Goal: Communication & Community: Answer question/provide support

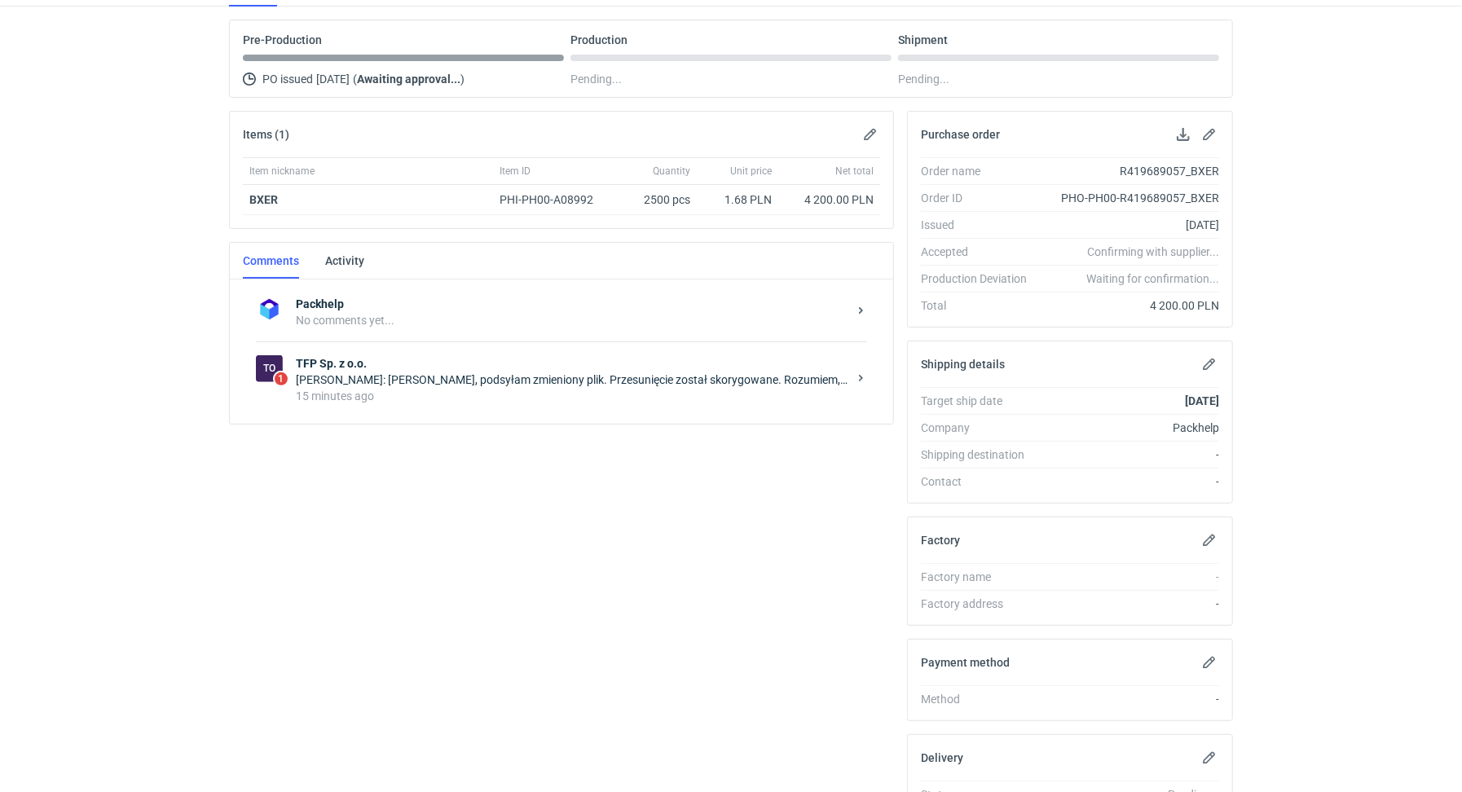
scroll to position [271, 0]
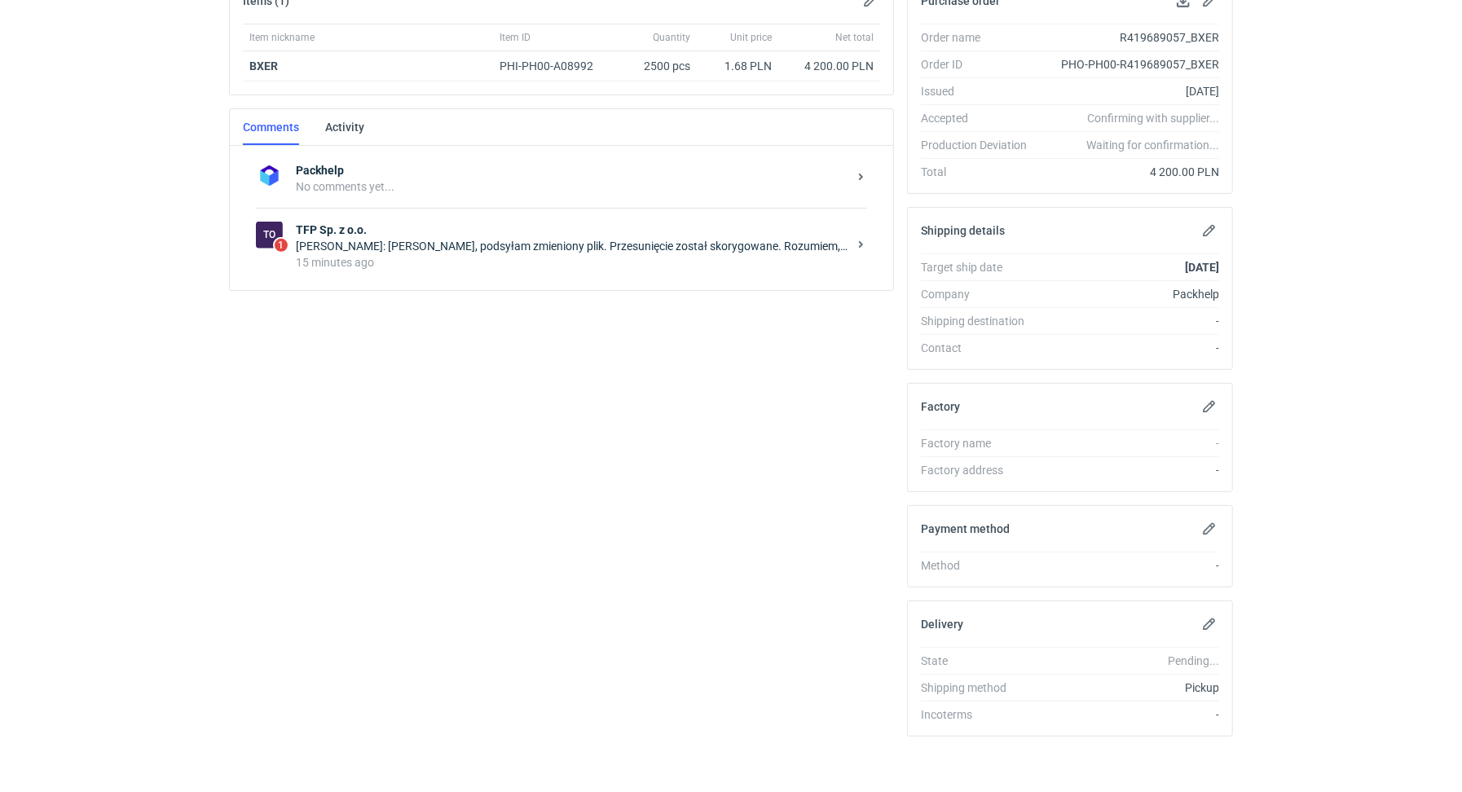
click at [488, 241] on div "[PERSON_NAME]: [PERSON_NAME], podsyłam zmieniony plik. Przesunięcie został skor…" at bounding box center [572, 246] width 552 height 16
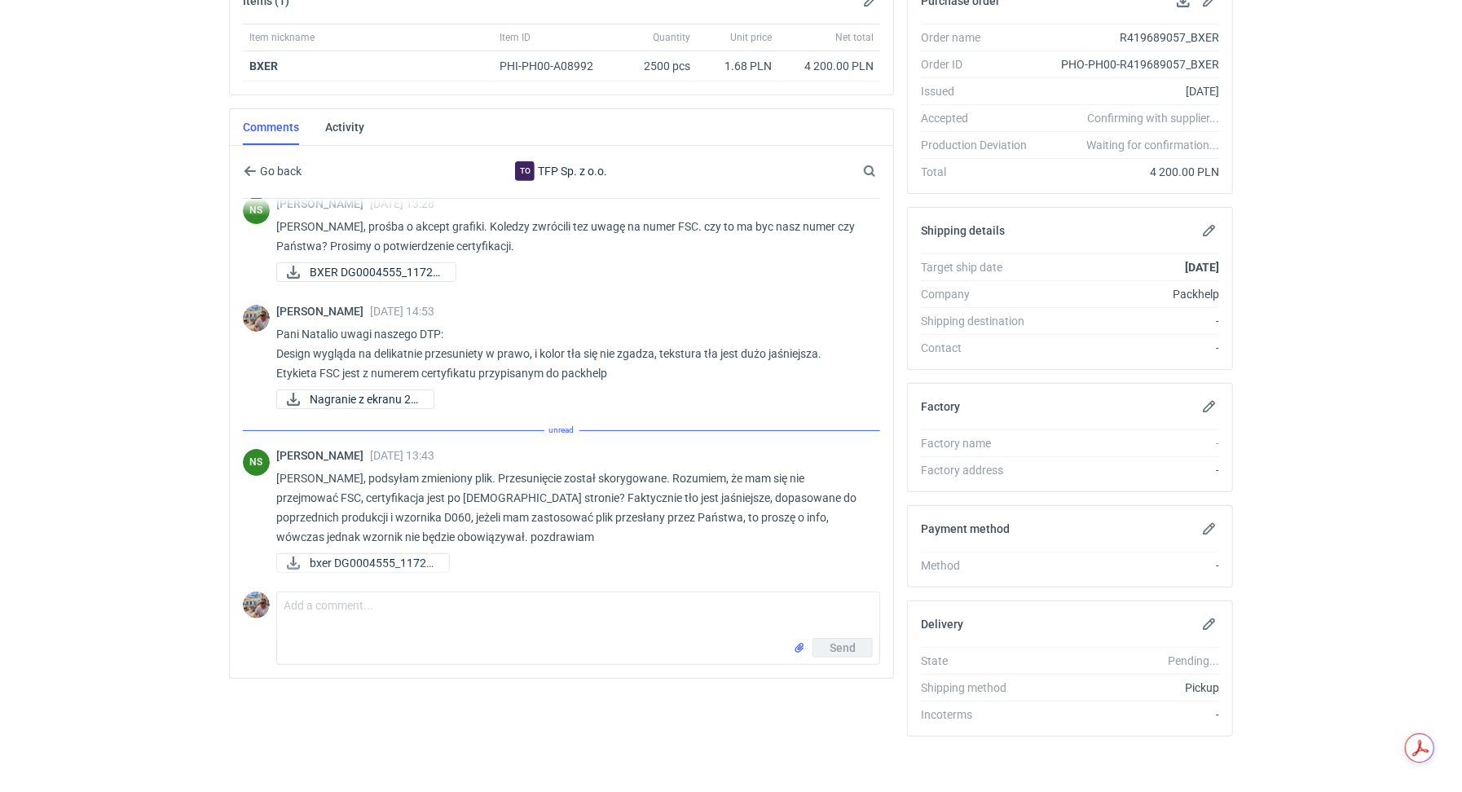
scroll to position [83, 0]
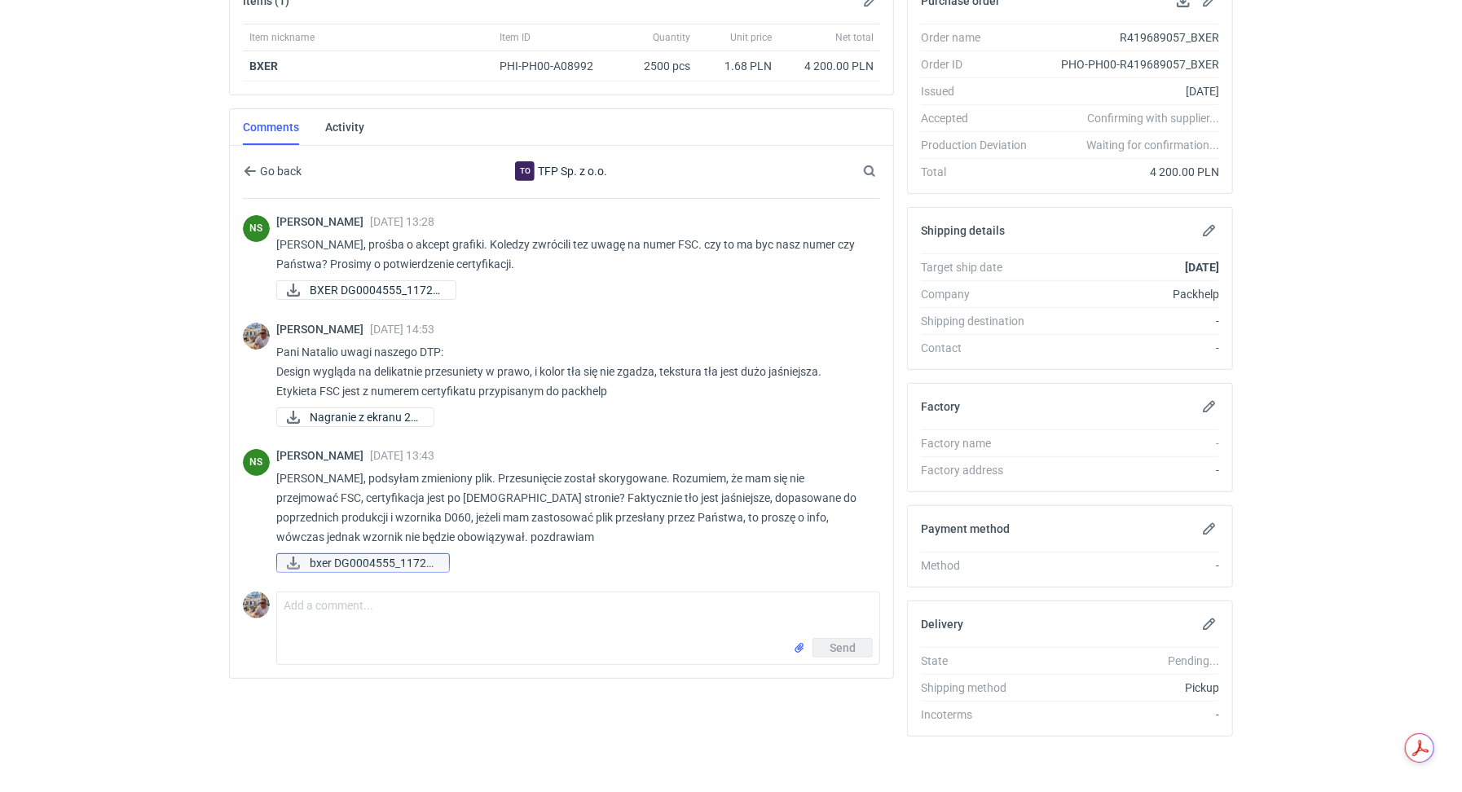
click at [397, 557] on span "bxer DG0004555_11729..." at bounding box center [373, 563] width 126 height 18
click at [365, 615] on textarea "Comment message" at bounding box center [578, 616] width 602 height 46
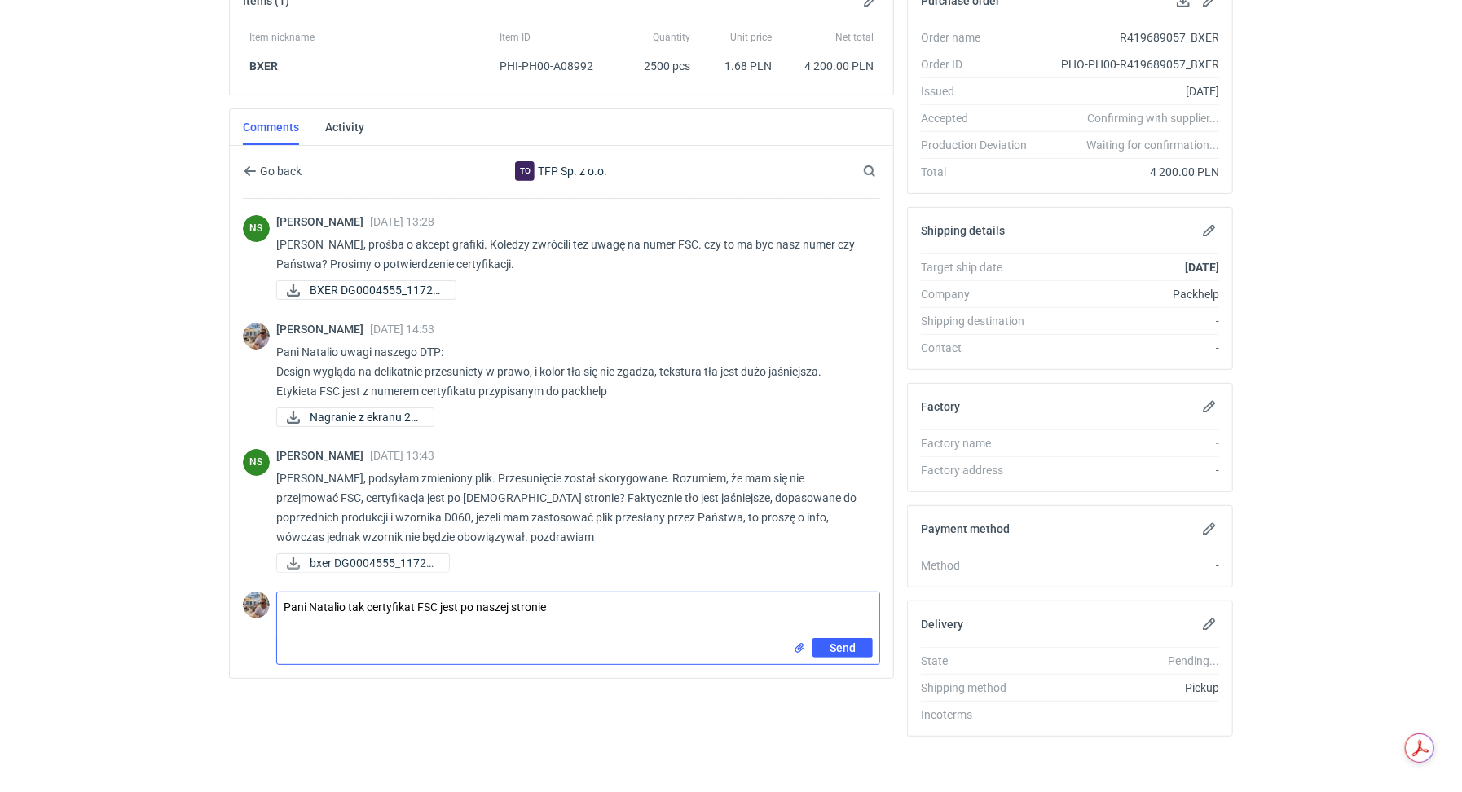
type textarea "Pani Natalio tak certyfikat FSC jest po naszej stronie"
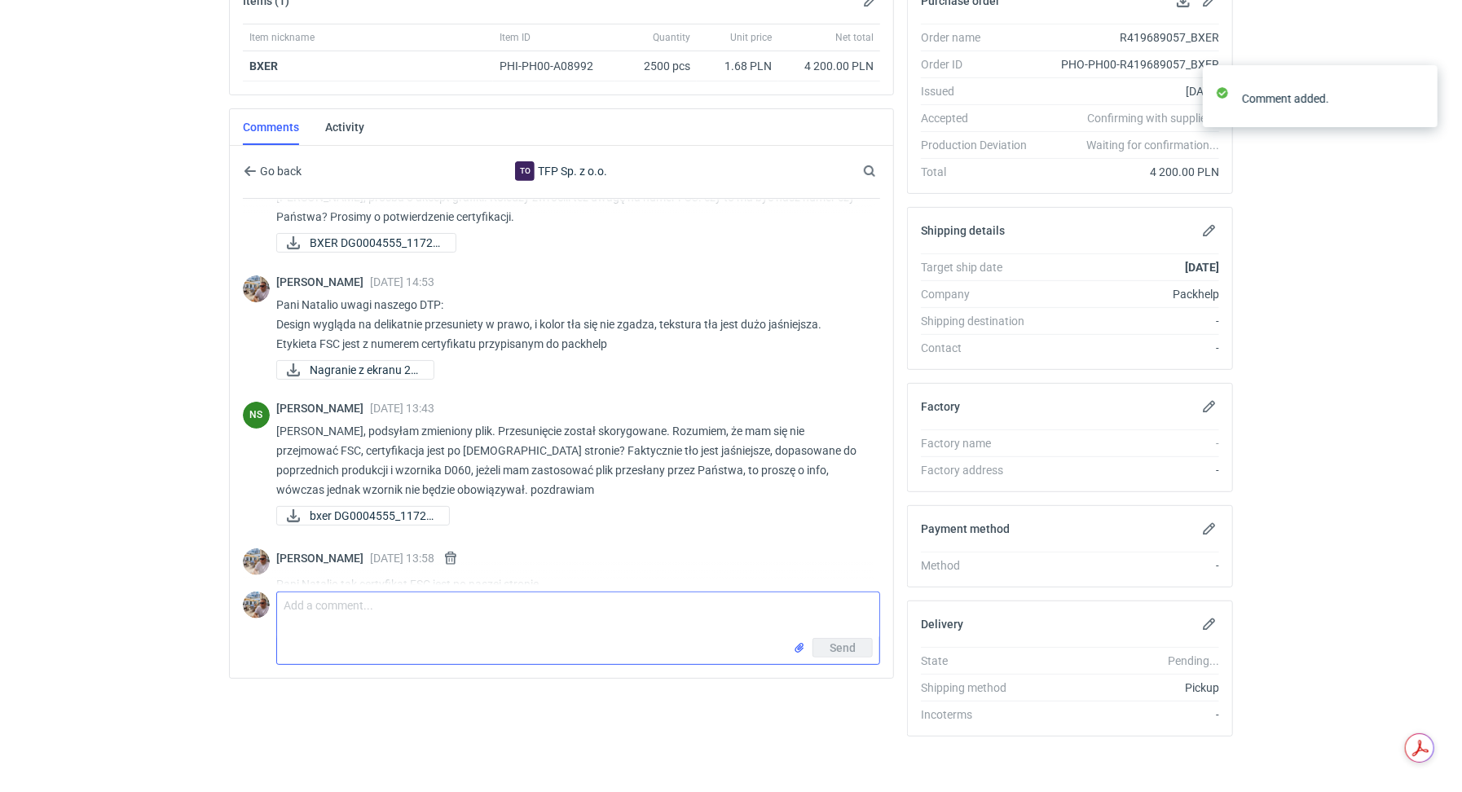
scroll to position [155, 0]
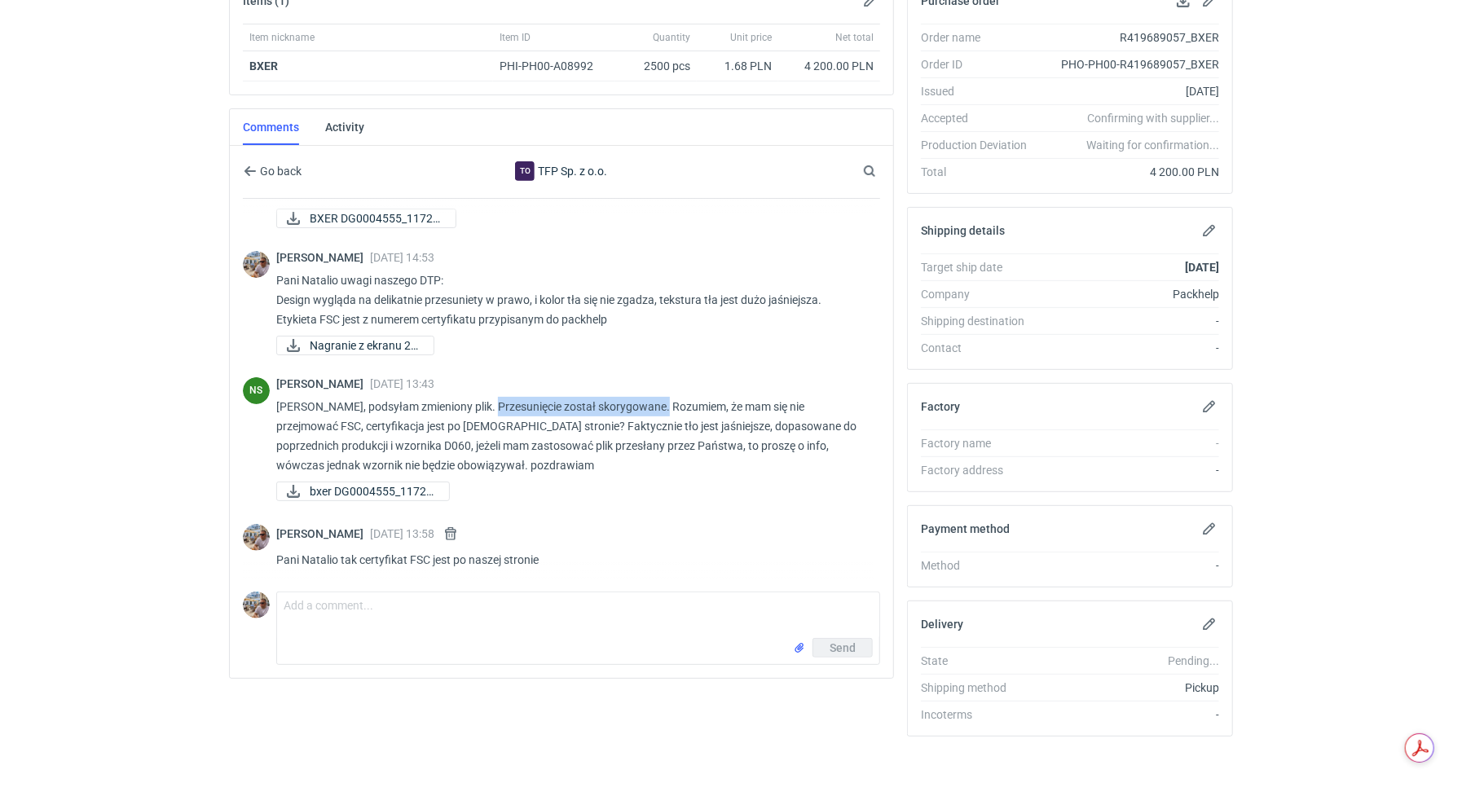
drag, startPoint x: 483, startPoint y: 401, endPoint x: 654, endPoint y: 404, distance: 170.4
click at [655, 402] on p "[PERSON_NAME], podsyłam zmieniony plik. Przesunięcie został skorygowane. Rozumi…" at bounding box center [571, 436] width 591 height 78
copy p "Przesunięcie został skorygowane."
click at [668, 433] on p "[PERSON_NAME], podsyłam zmieniony plik. Przesunięcie został skorygowane. Rozumi…" at bounding box center [571, 436] width 591 height 78
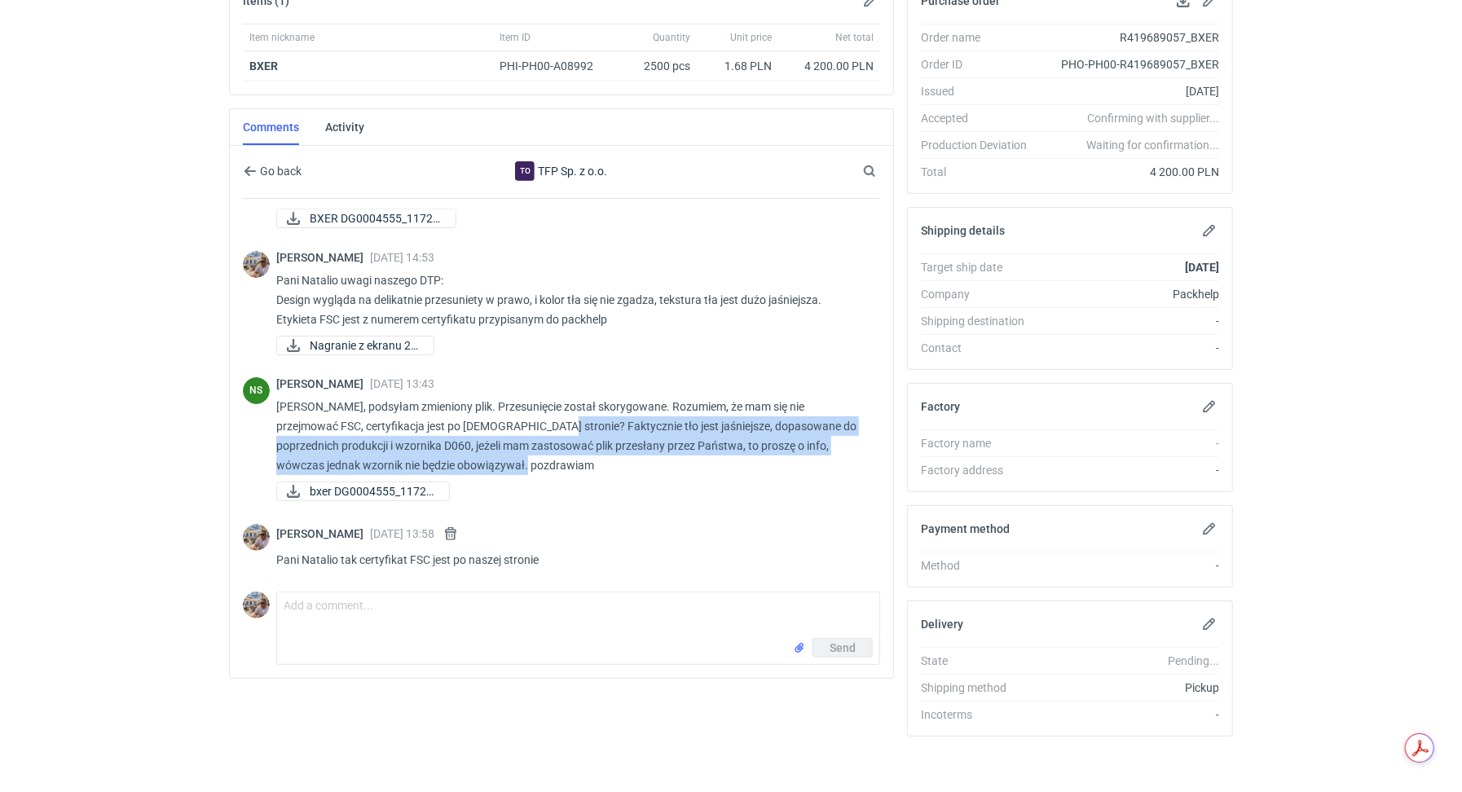
drag, startPoint x: 491, startPoint y: 421, endPoint x: 499, endPoint y: 458, distance: 37.6
click at [499, 458] on p "[PERSON_NAME], podsyłam zmieniony plik. Przesunięcie został skorygowane. Rozumi…" at bounding box center [571, 436] width 591 height 78
copy p "Faktycznie tło jest jaśniejsze, dopasowane do poprzednich produkcji i wzornika …"
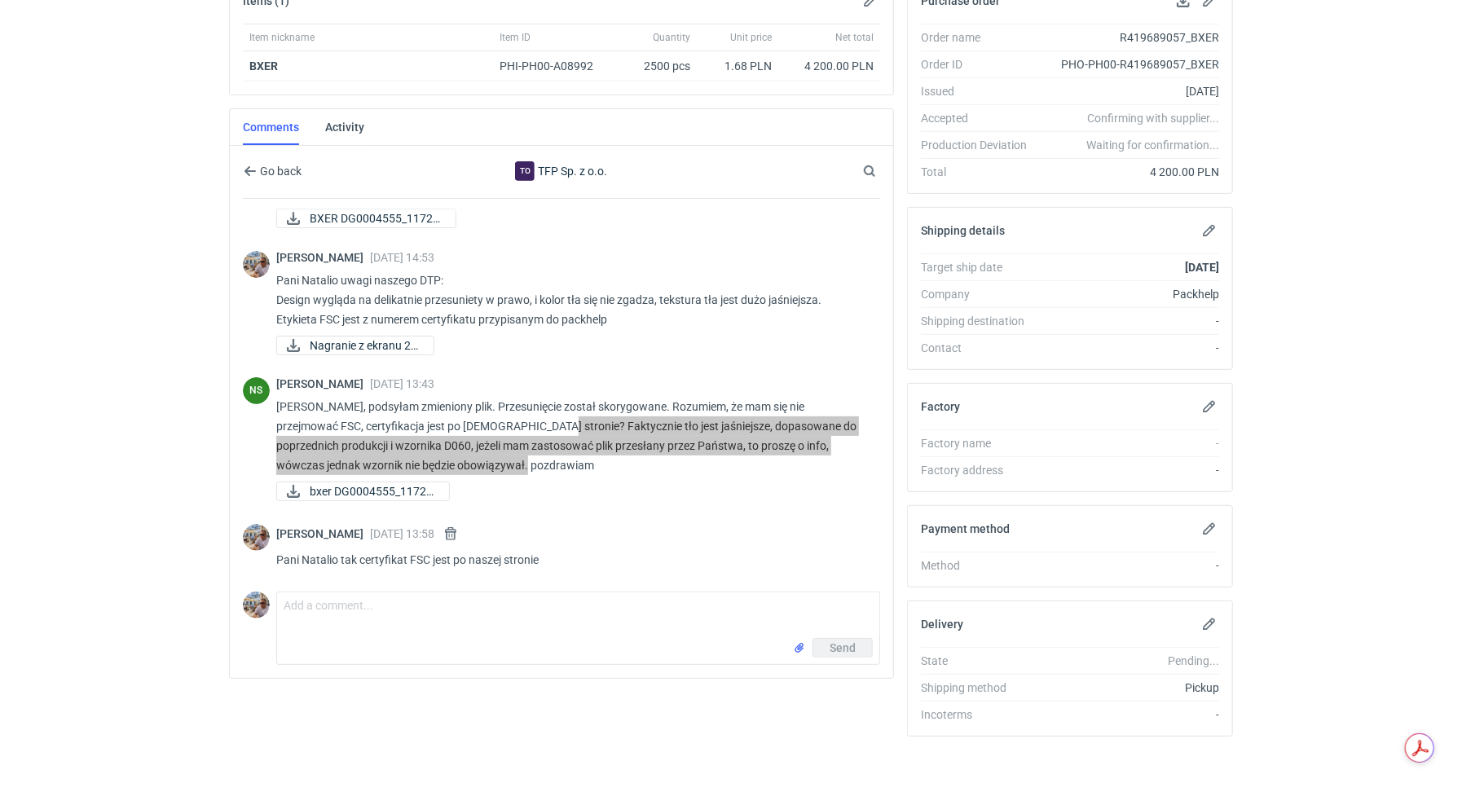
scroll to position [148, 0]
